Goal: Find specific page/section: Find specific page/section

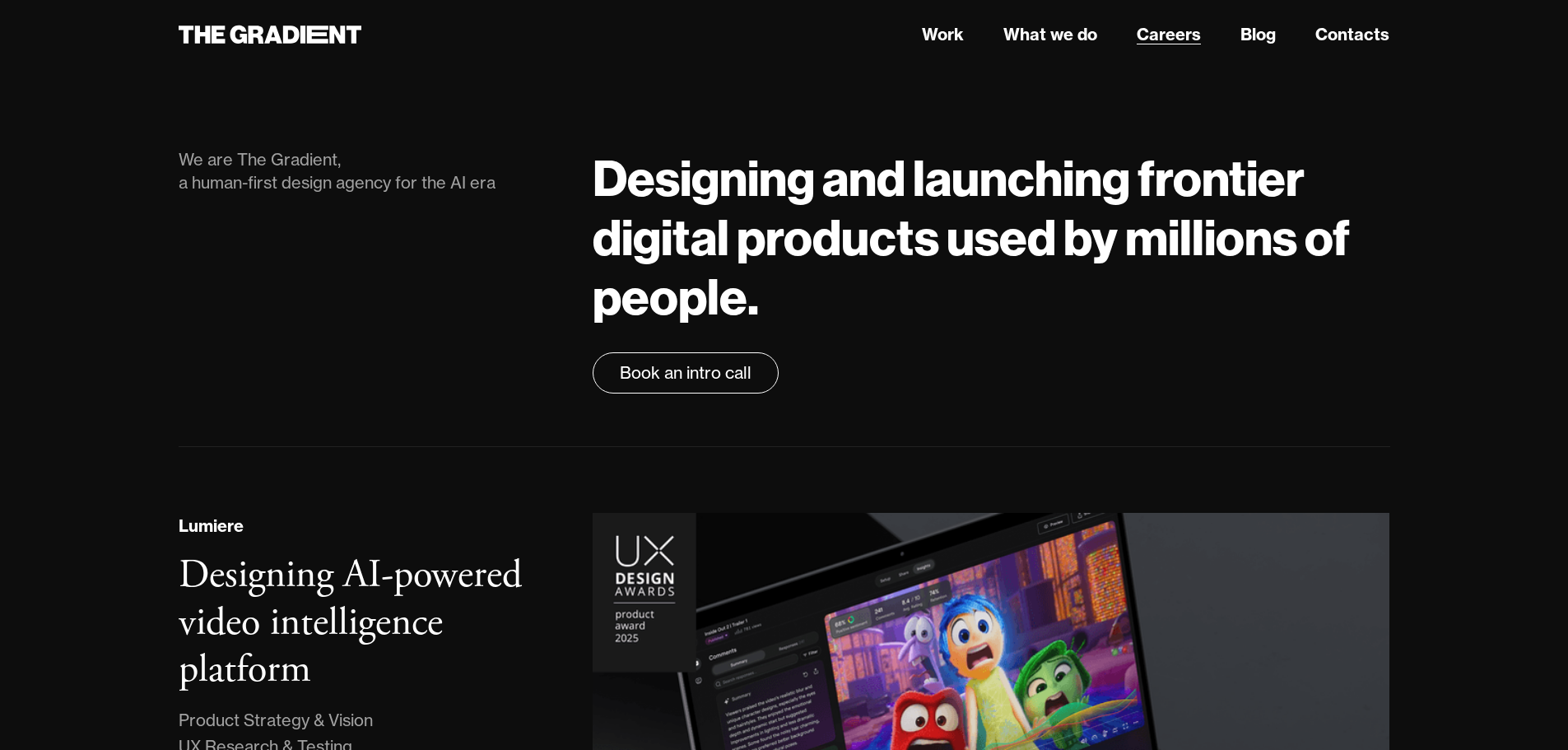
click at [1156, 42] on link "Careers" at bounding box center [1169, 35] width 64 height 24
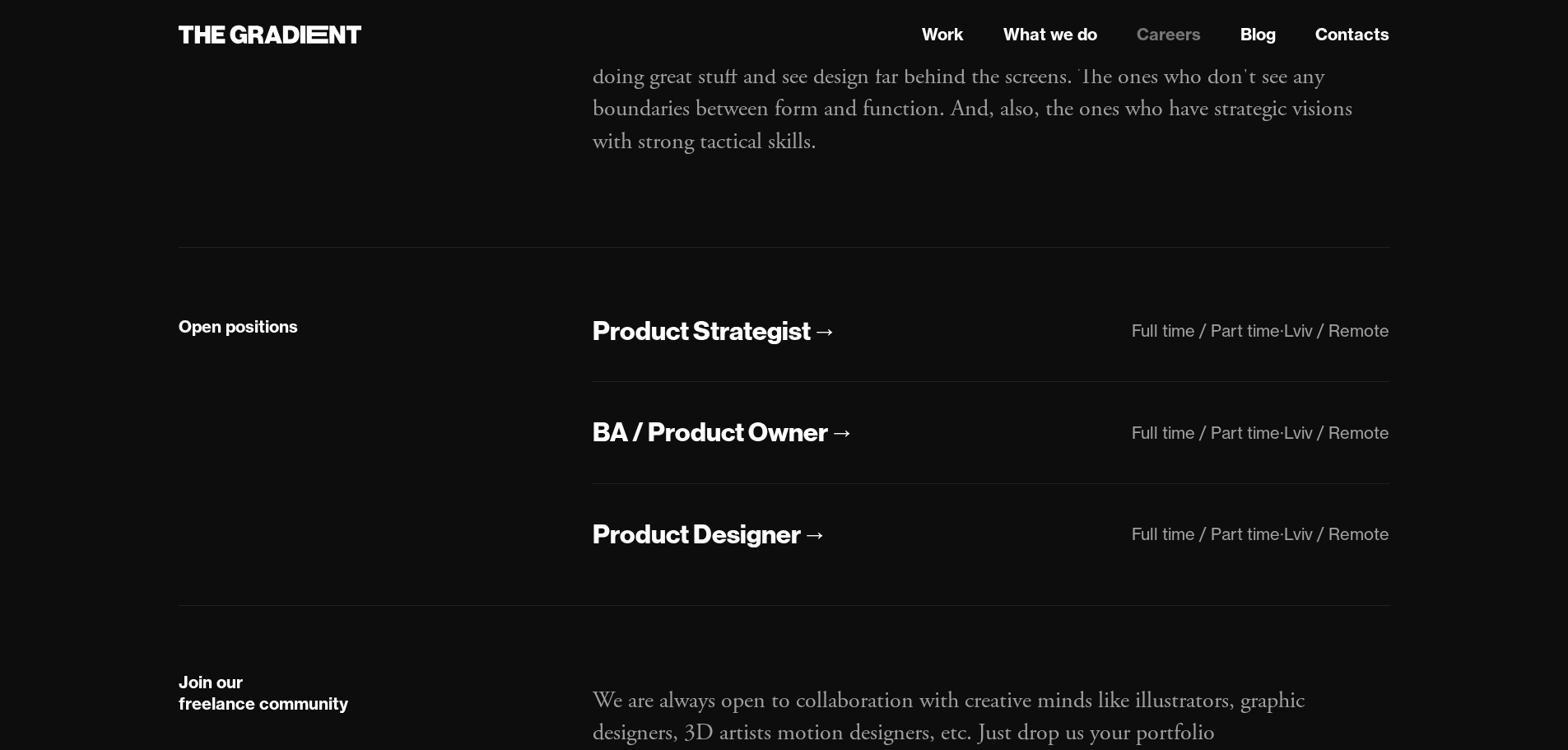
scroll to position [247, 0]
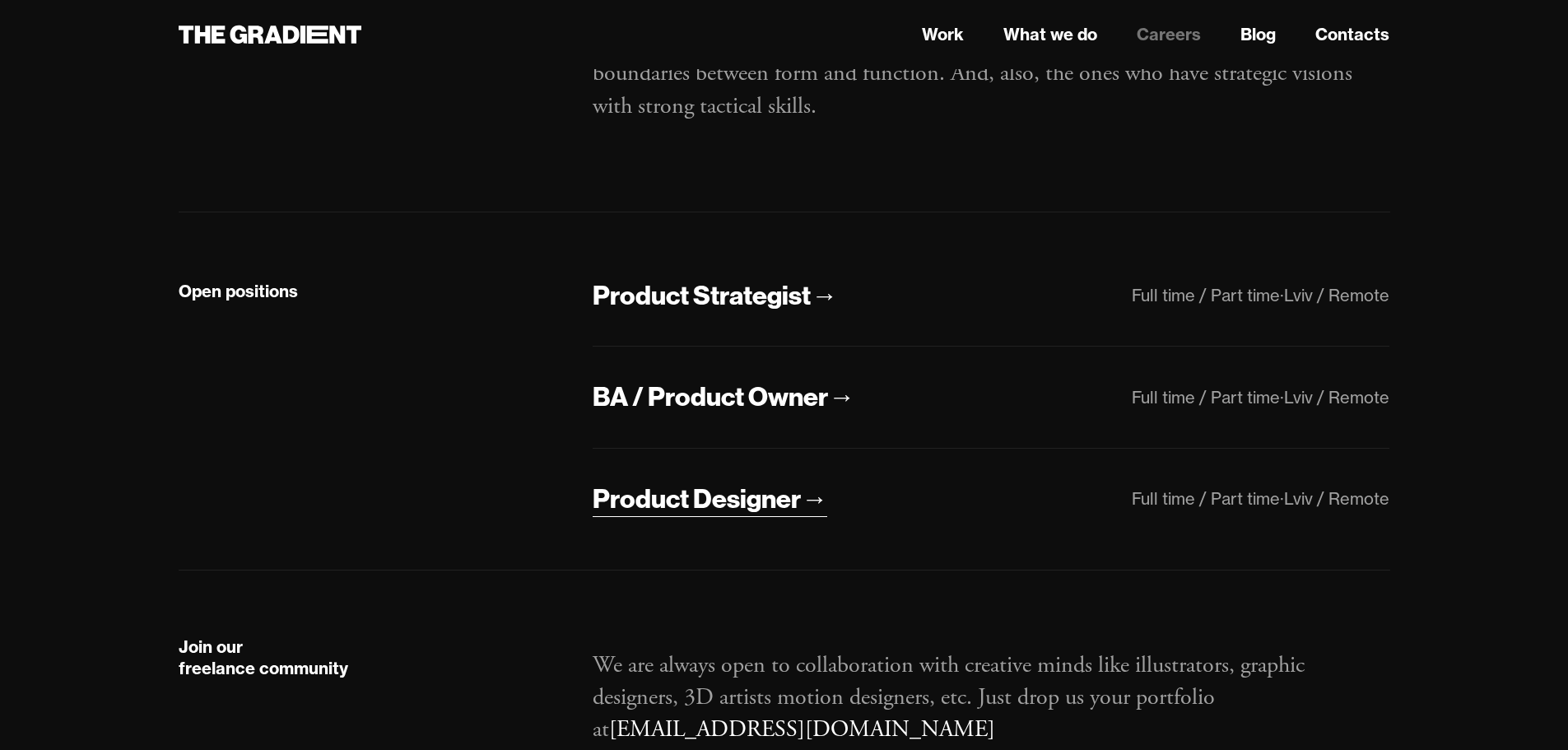
click at [759, 517] on div "Product Designer" at bounding box center [696, 499] width 208 height 35
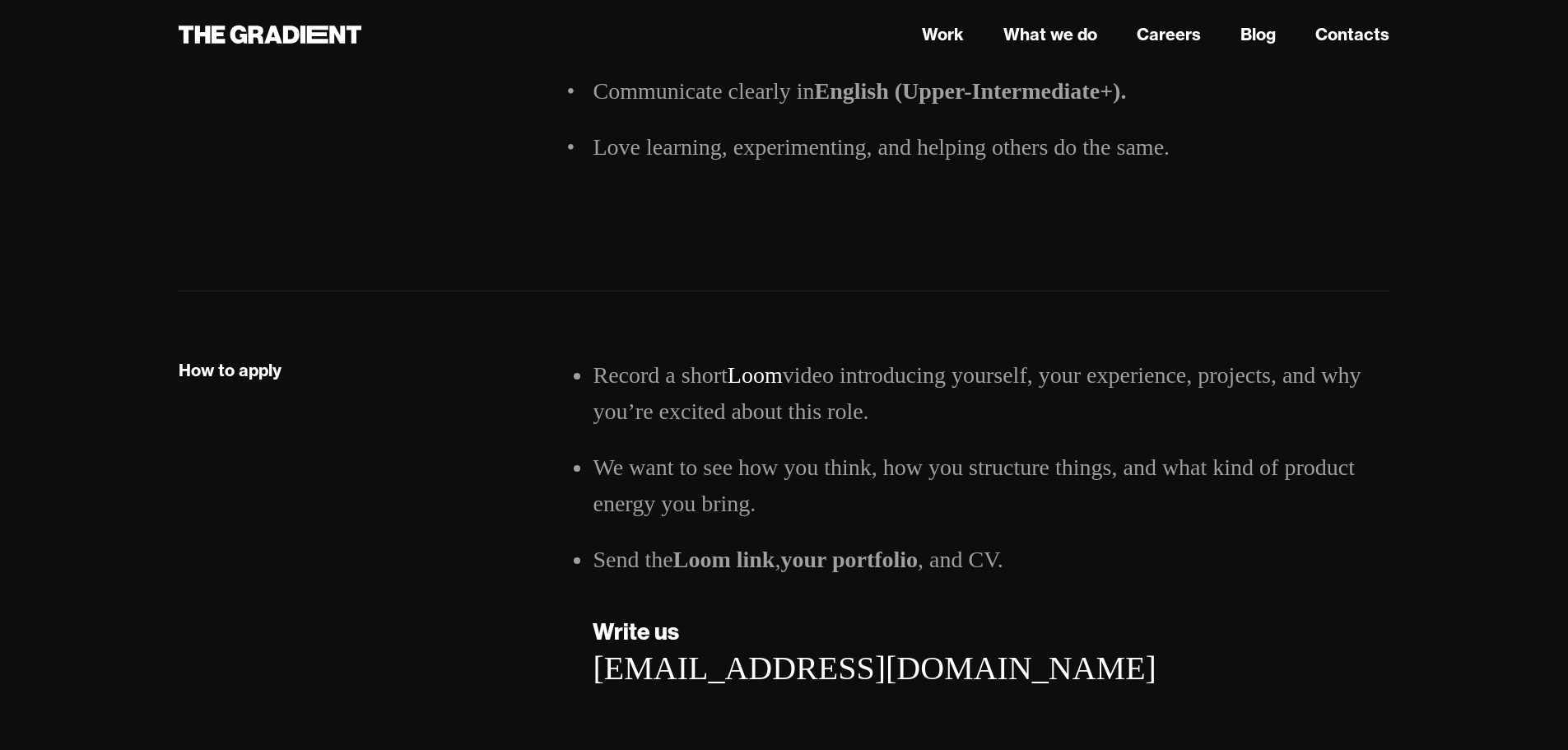
scroll to position [2223, 0]
